Goal: Check status: Check status

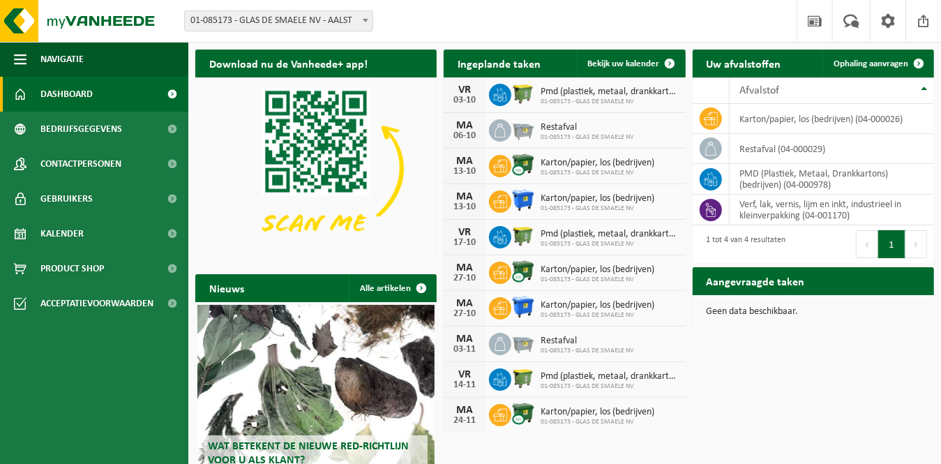
drag, startPoint x: 669, startPoint y: 66, endPoint x: 452, endPoint y: 147, distance: 231.8
click at [669, 66] on span at bounding box center [670, 64] width 28 height 28
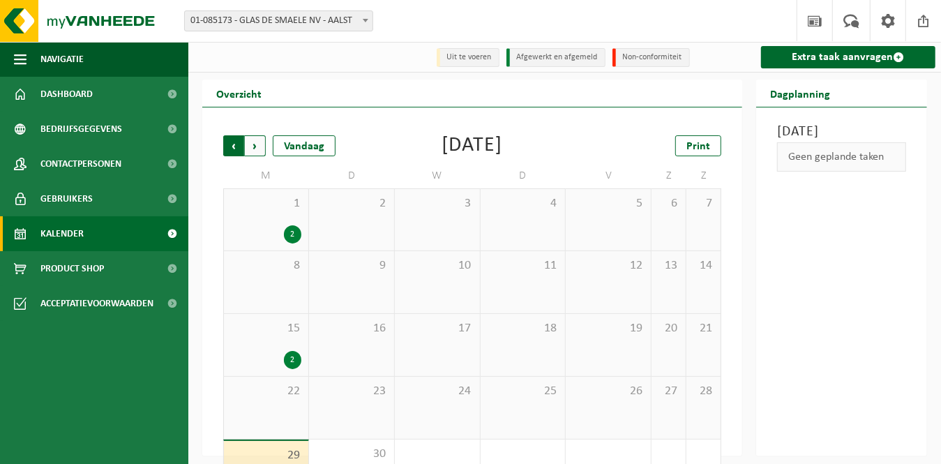
click at [252, 147] on span "Volgende" at bounding box center [255, 145] width 21 height 21
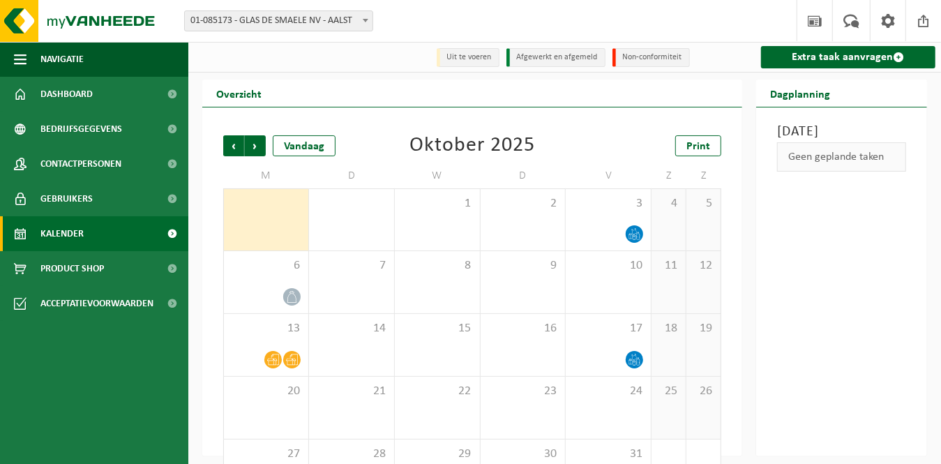
click at [252, 147] on span "Volgende" at bounding box center [255, 145] width 21 height 21
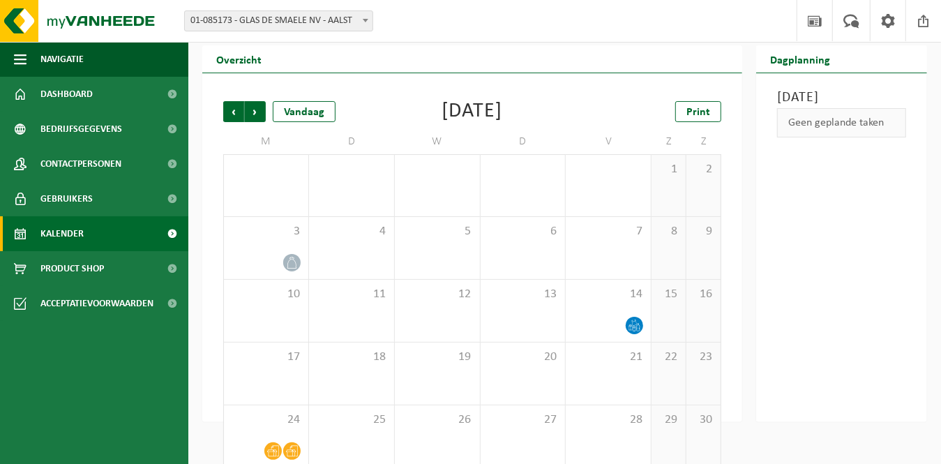
scroll to position [52, 0]
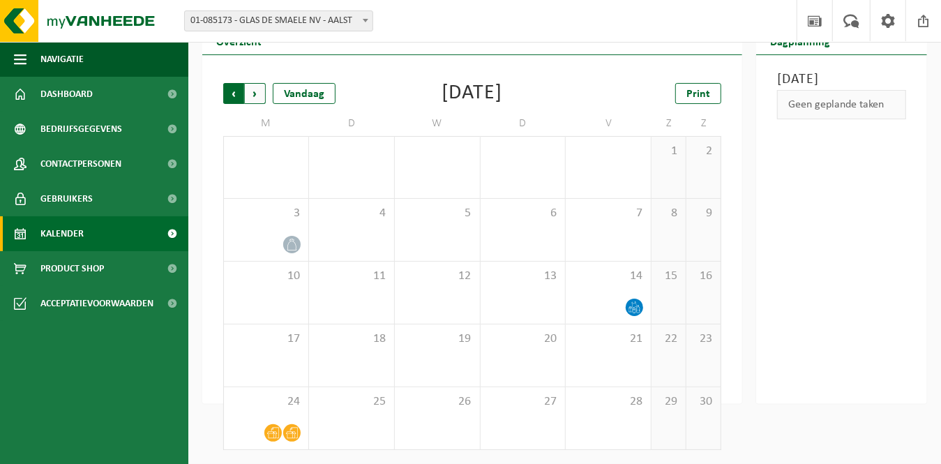
click at [253, 97] on span "Volgende" at bounding box center [255, 93] width 21 height 21
click at [252, 96] on span "Volgende" at bounding box center [255, 93] width 21 height 21
